Goal: Find specific page/section: Find specific page/section

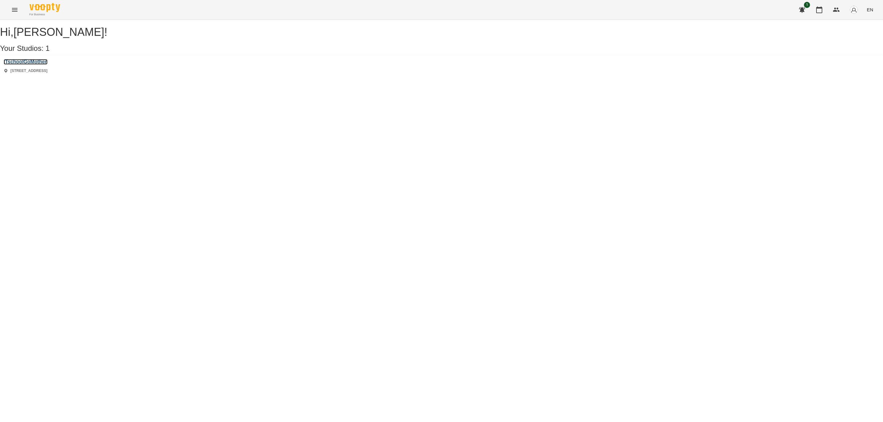
click at [33, 65] on h3 "ITschoolGoMother" at bounding box center [26, 62] width 44 height 6
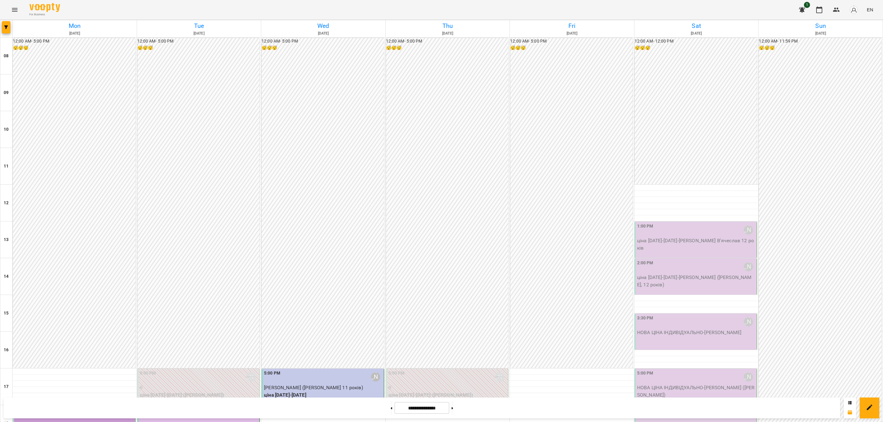
scroll to position [184, 0]
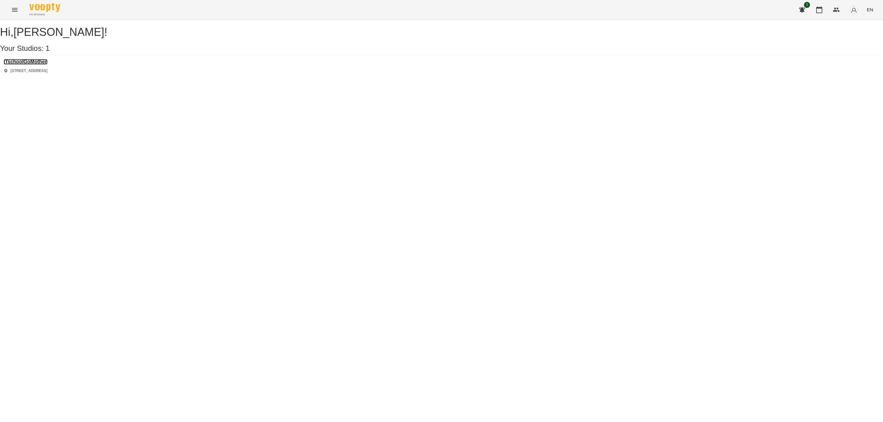
click at [20, 65] on h3 "ITschoolGoMother" at bounding box center [26, 62] width 44 height 6
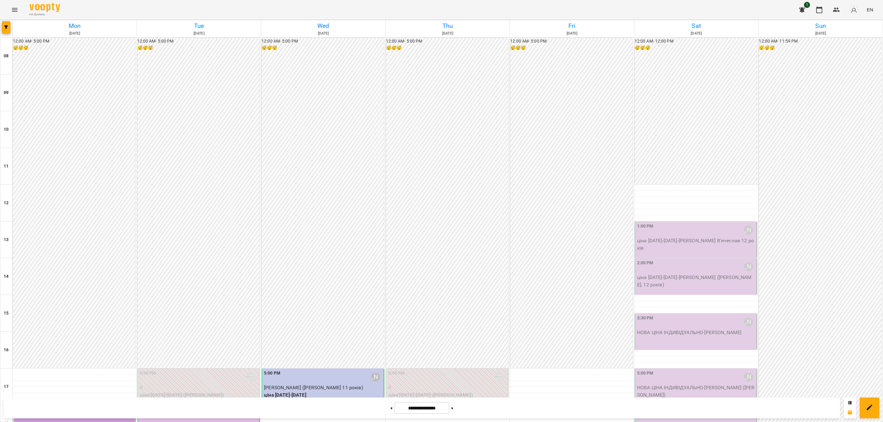
scroll to position [138, 0]
